Goal: Check status

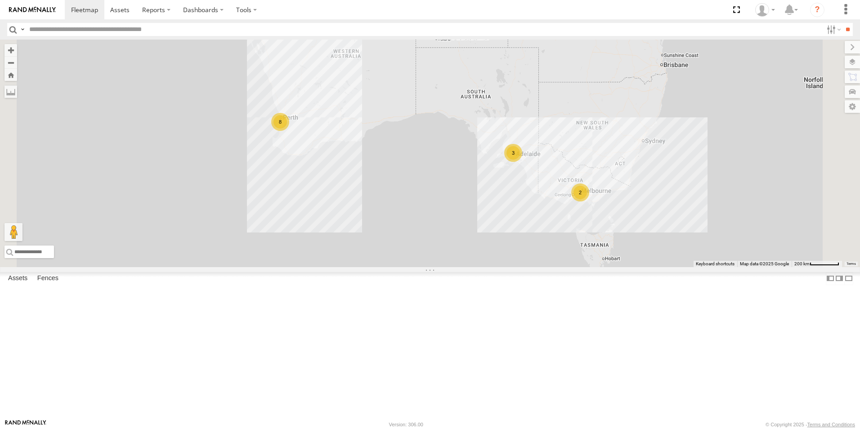
click at [0, 0] on link at bounding box center [0, 0] width 0 height 0
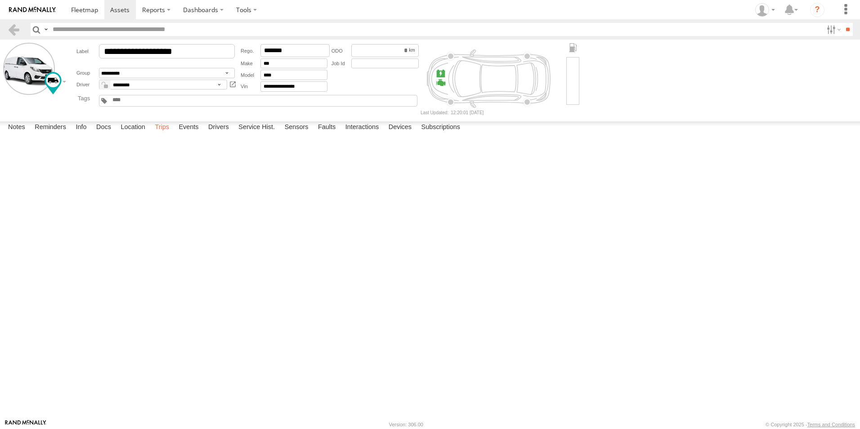
drag, startPoint x: 162, startPoint y: 416, endPoint x: 164, endPoint y: 410, distance: 6.3
click at [162, 138] on div "Notes Details Reminders Info Docs Location Trips Events Drivers Service Hist. S…" at bounding box center [430, 129] width 860 height 16
click at [164, 134] on label "Trips" at bounding box center [161, 127] width 23 height 13
drag, startPoint x: 12, startPoint y: 29, endPoint x: 70, endPoint y: 33, distance: 58.2
click at [12, 29] on link at bounding box center [13, 29] width 13 height 13
